Goal: Task Accomplishment & Management: Use online tool/utility

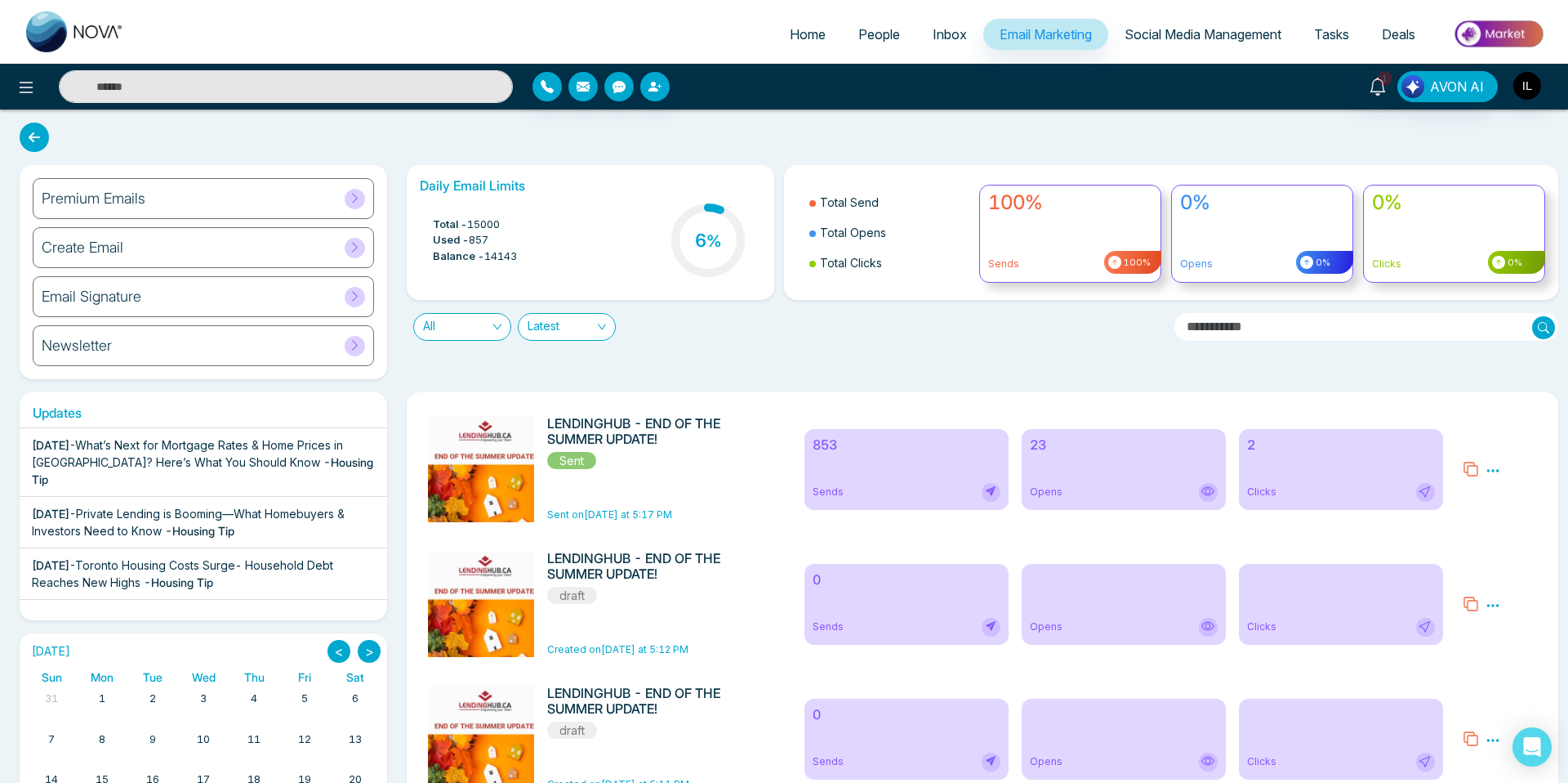
click at [1292, 458] on div "2 Clicks" at bounding box center [1340, 469] width 204 height 81
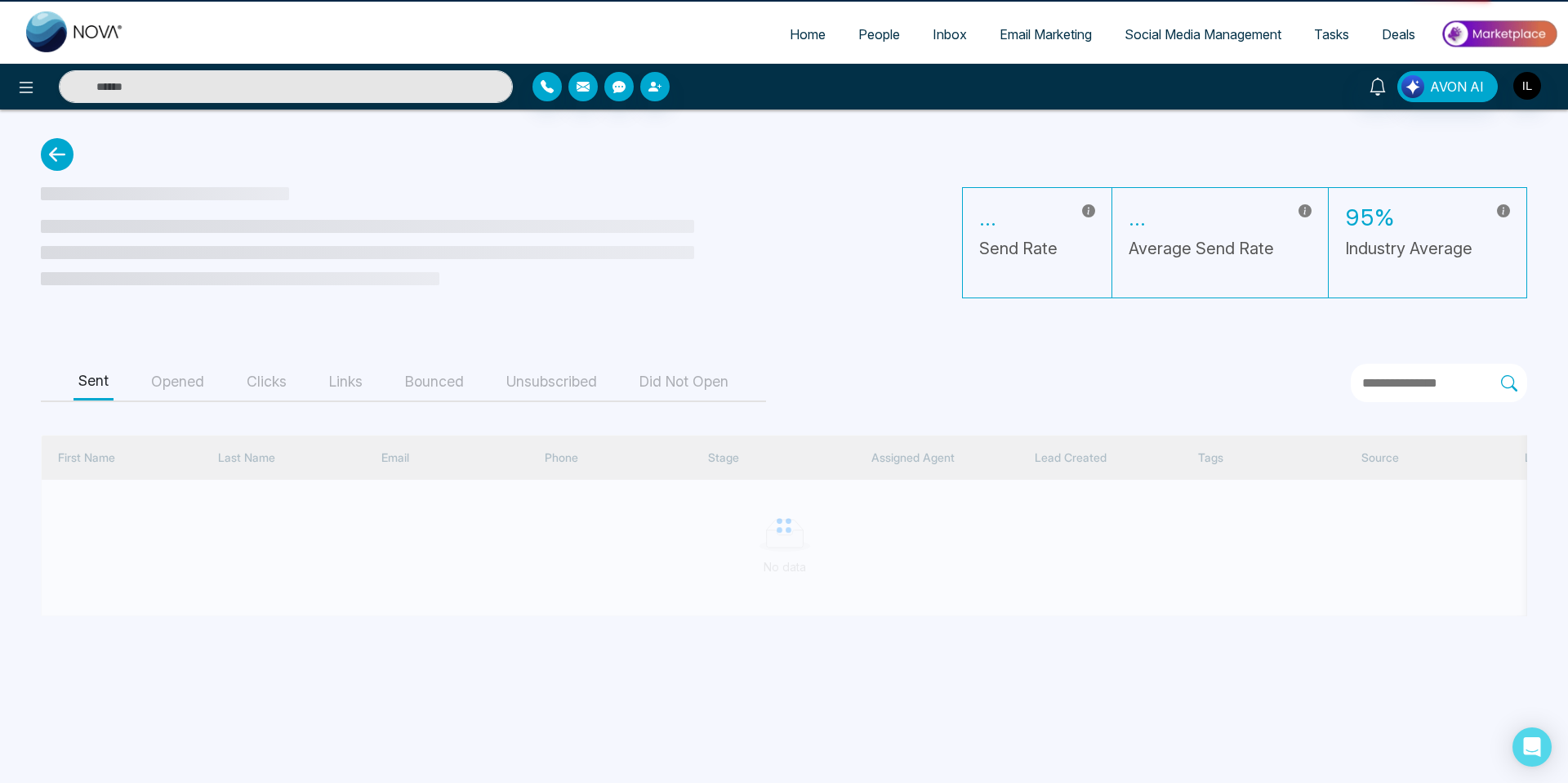
click at [1070, 480] on div at bounding box center [784, 526] width 1486 height 181
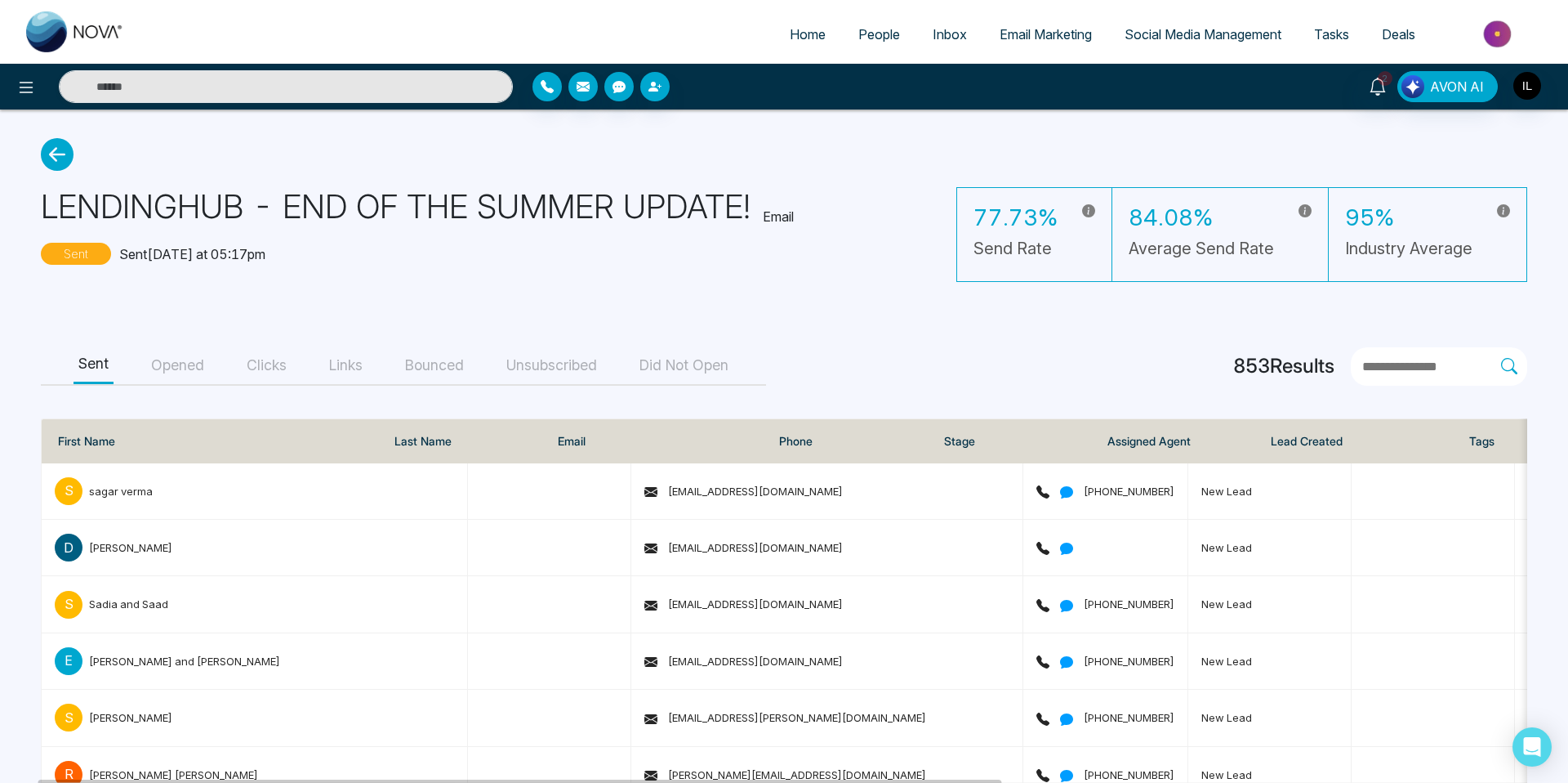
scroll to position [2, 0]
click at [58, 160] on icon at bounding box center [58, 153] width 33 height 33
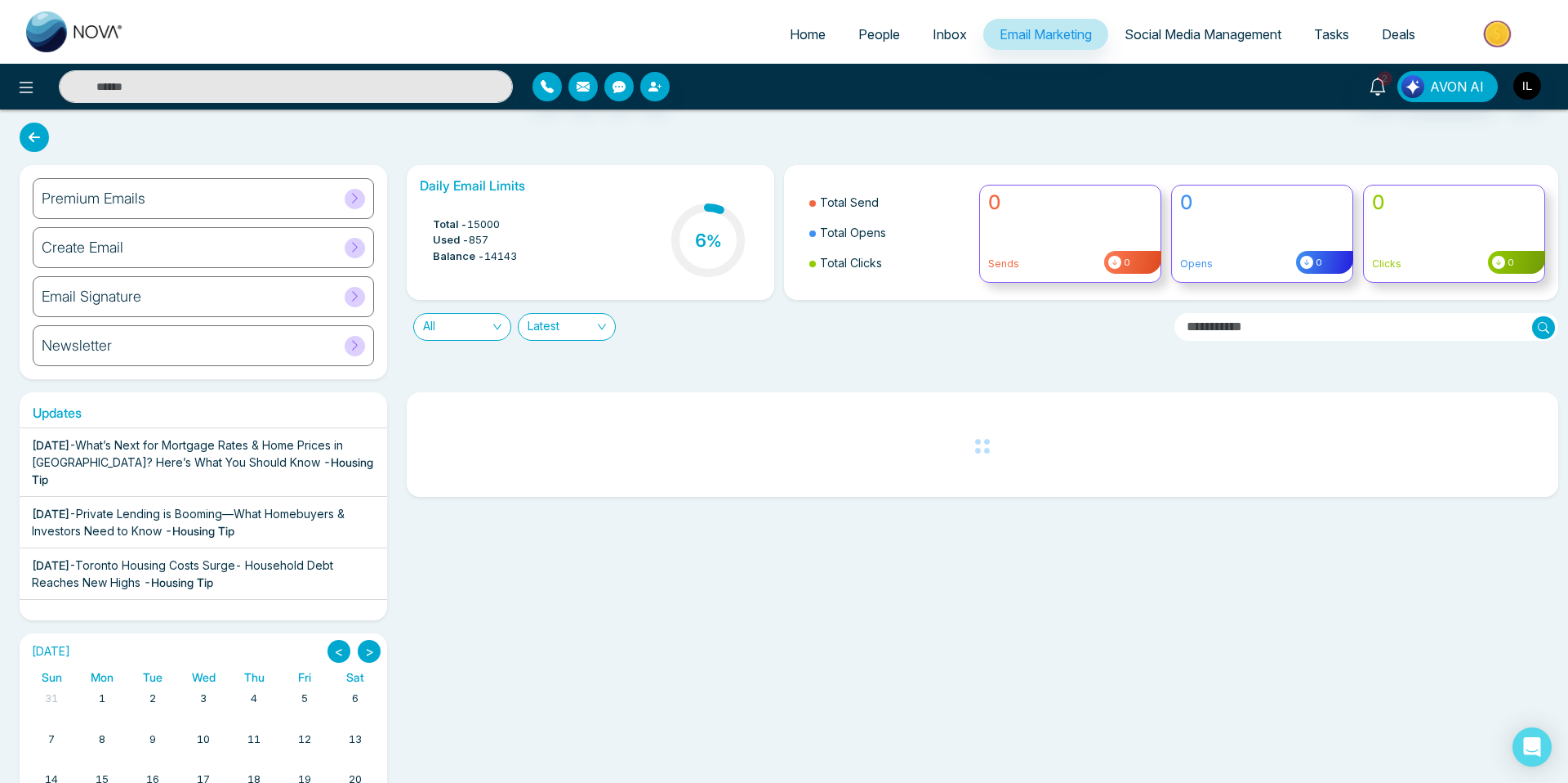
click at [29, 141] on icon at bounding box center [34, 137] width 29 height 29
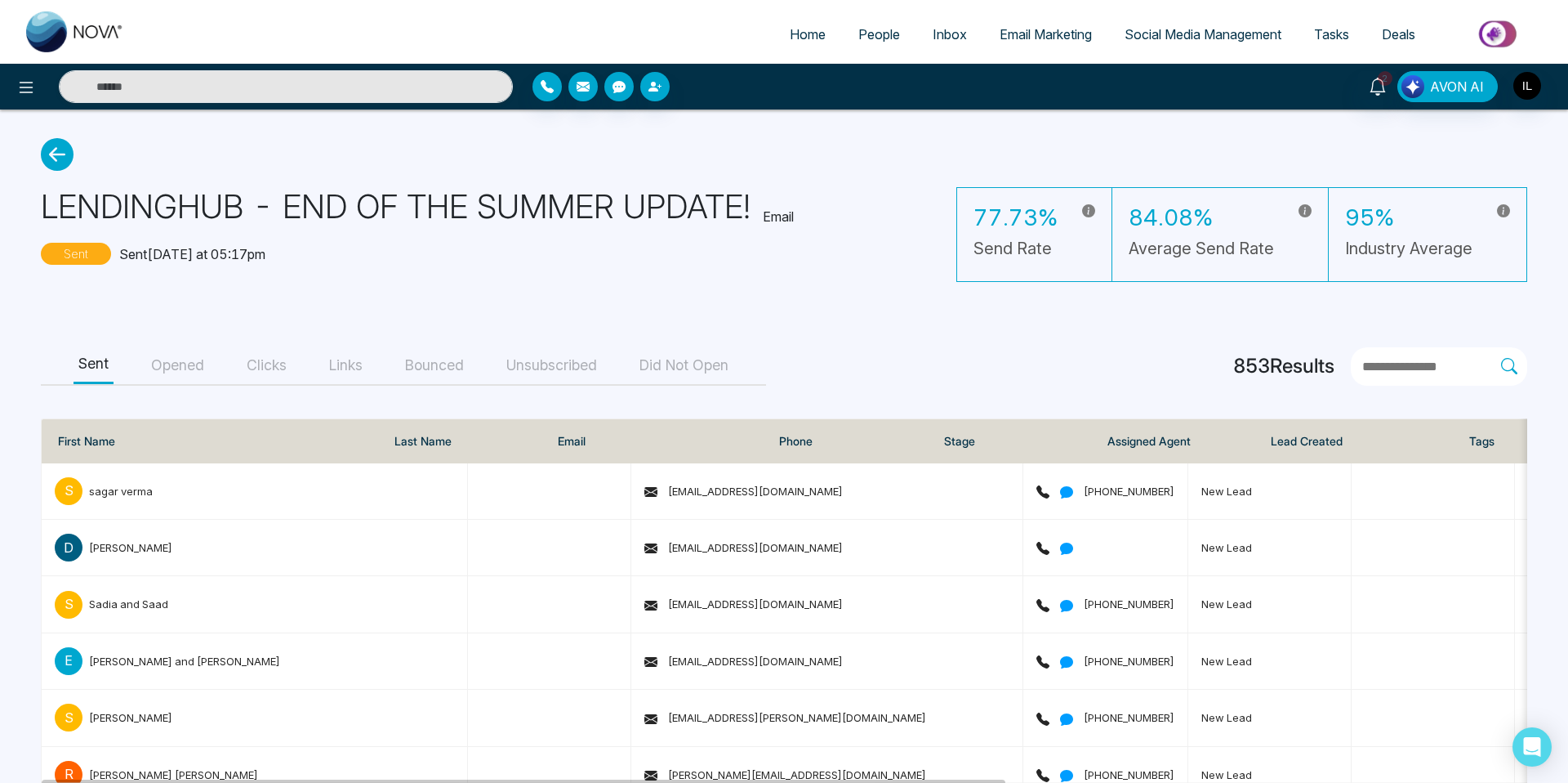
click at [450, 371] on button "Bounced" at bounding box center [434, 365] width 69 height 37
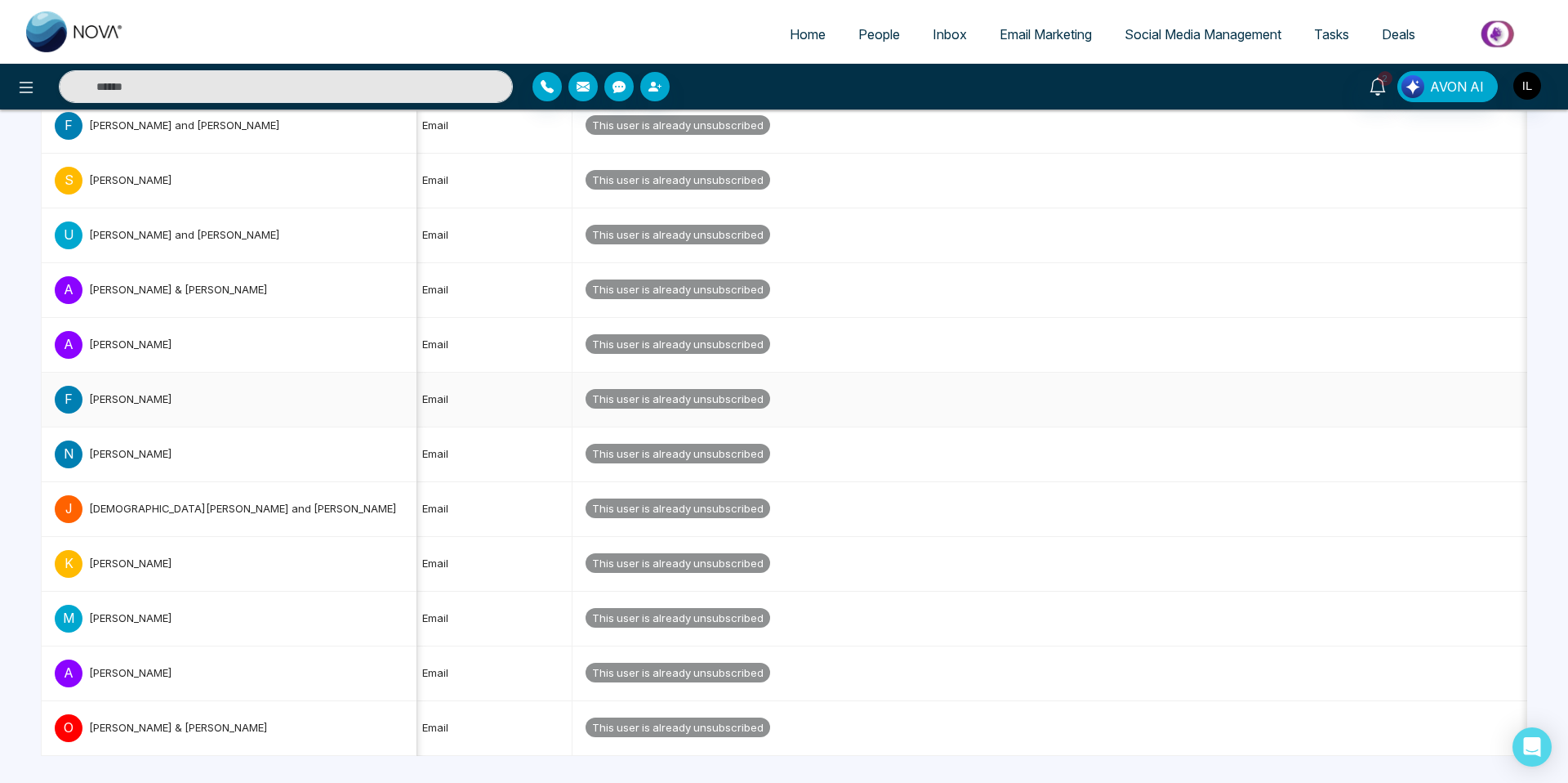
scroll to position [0, 1594]
